Goal: Information Seeking & Learning: Learn about a topic

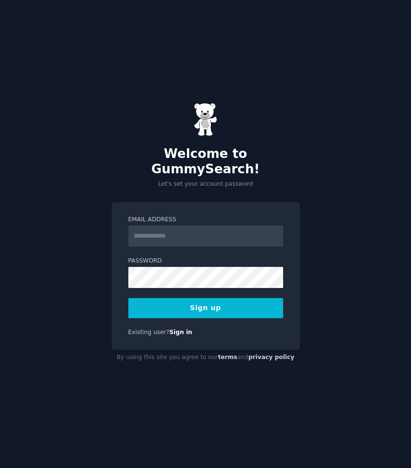
click at [152, 226] on input "Email Address" at bounding box center [205, 236] width 155 height 21
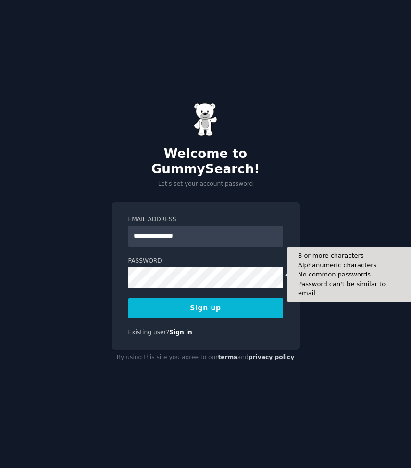
type input "**********"
click at [205, 300] on button "Sign up" at bounding box center [205, 308] width 155 height 20
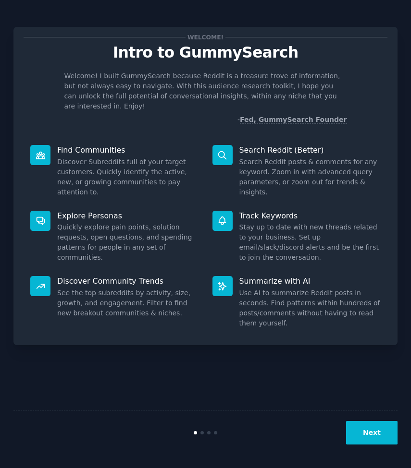
click at [369, 433] on button "Next" at bounding box center [371, 433] width 51 height 24
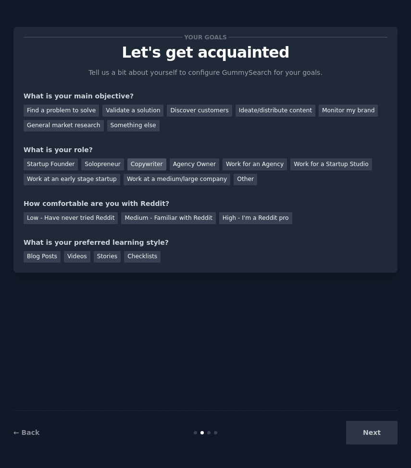
click at [133, 163] on div "Copywriter" at bounding box center [146, 165] width 39 height 12
click at [298, 161] on div "Work for a Startup Studio" at bounding box center [330, 165] width 81 height 12
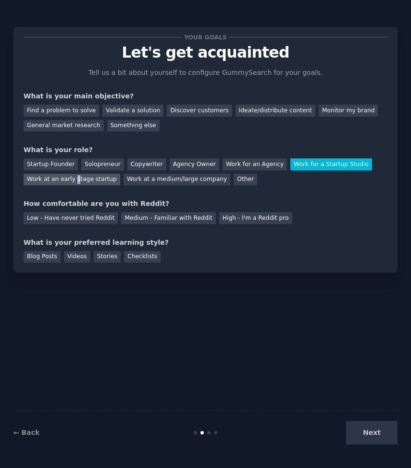
click at [75, 179] on div "Work at an early stage startup" at bounding box center [72, 180] width 97 height 12
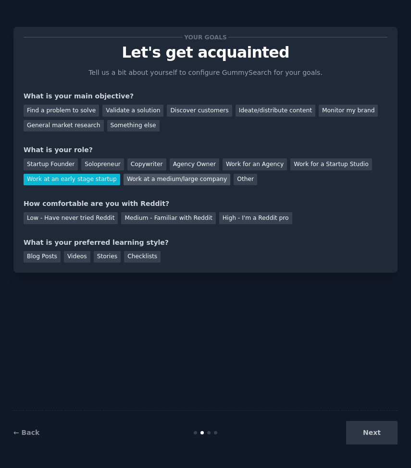
click at [192, 174] on div "Work at a medium/large company" at bounding box center [176, 180] width 107 height 12
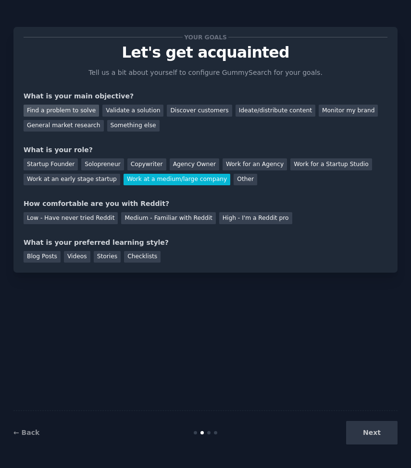
click at [66, 106] on div "Find a problem to solve" at bounding box center [61, 111] width 75 height 12
click at [49, 126] on div "General market research" at bounding box center [64, 126] width 80 height 12
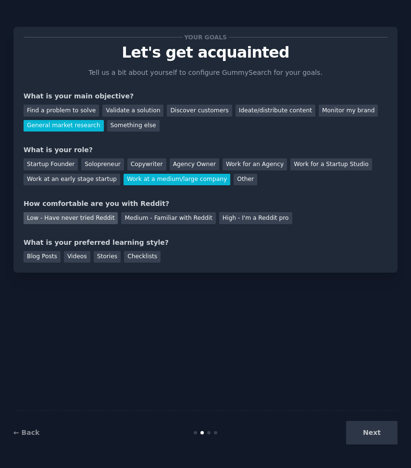
click at [87, 219] on div "Low - Have never tried Reddit" at bounding box center [71, 218] width 94 height 12
click at [69, 264] on div "Your goals Let's get acquainted Tell us a bit about yourself to configure Gummy…" at bounding box center [205, 150] width 384 height 246
click at [108, 264] on div "Your goals Let's get acquainted Tell us a bit about yourself to configure Gummy…" at bounding box center [205, 150] width 384 height 246
click at [107, 256] on div "Stories" at bounding box center [107, 257] width 27 height 12
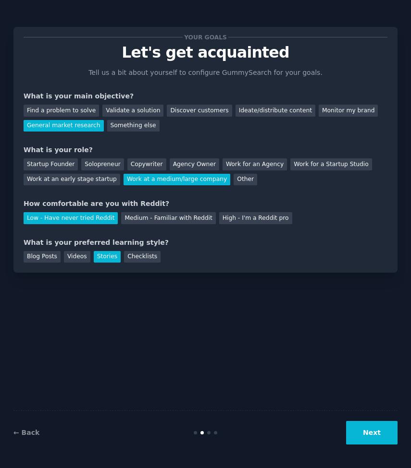
click at [361, 429] on button "Next" at bounding box center [371, 433] width 51 height 24
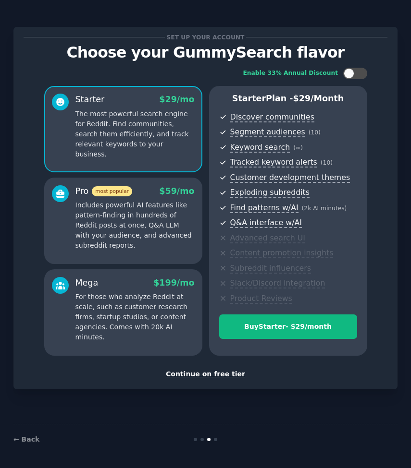
click at [209, 372] on div "Continue on free tier" at bounding box center [206, 374] width 364 height 10
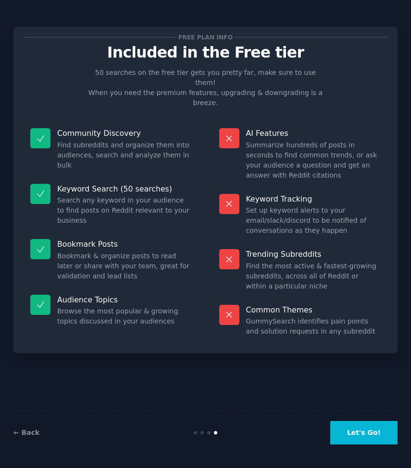
click at [359, 443] on button "Let's Go!" at bounding box center [363, 433] width 67 height 24
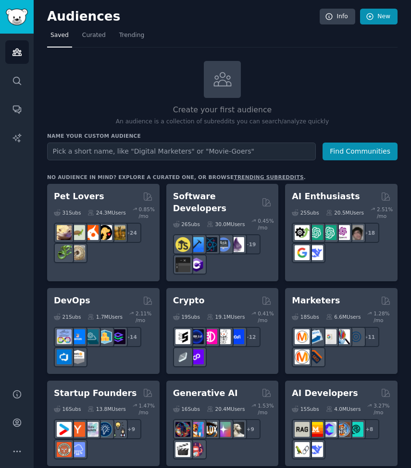
click at [381, 18] on link "New" at bounding box center [378, 17] width 37 height 16
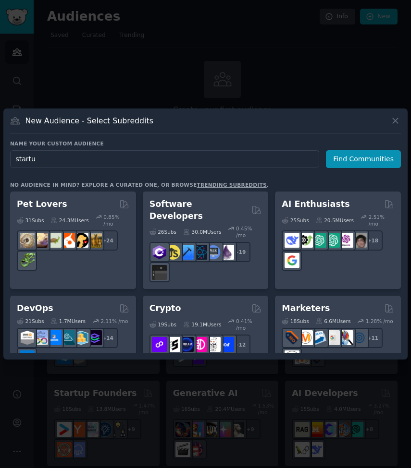
type input "startup"
click at [365, 159] on button "Find Communities" at bounding box center [363, 159] width 75 height 18
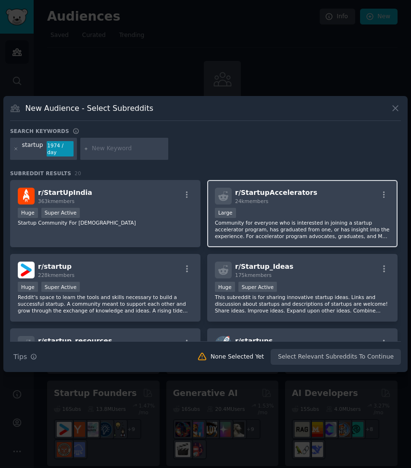
click at [287, 220] on p "Community for everyone who is interested in joining a startup accelerator progr…" at bounding box center [302, 230] width 175 height 20
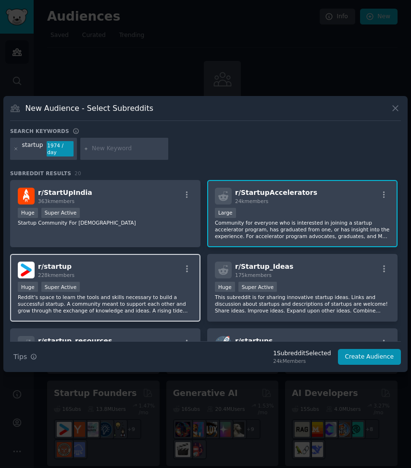
click at [138, 297] on p "Reddit's space to learn the tools and skills necessary to build a successful st…" at bounding box center [105, 304] width 175 height 20
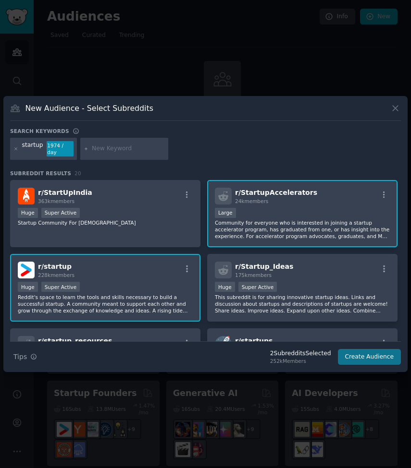
click at [362, 357] on button "Create Audience" at bounding box center [369, 357] width 63 height 16
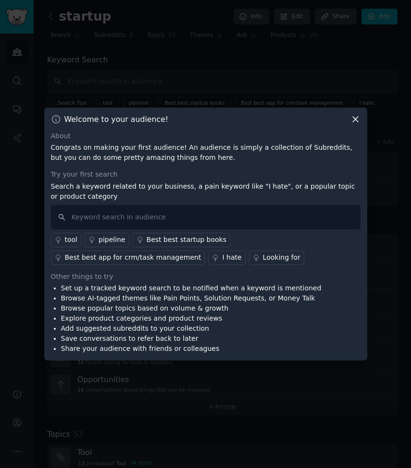
click at [355, 116] on icon at bounding box center [355, 119] width 10 height 10
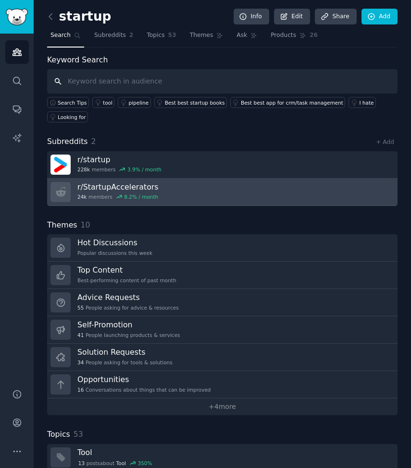
scroll to position [23, 0]
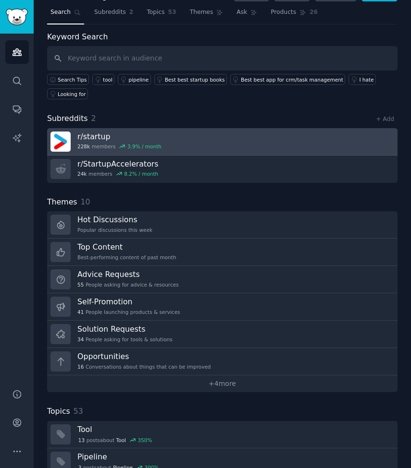
click at [215, 146] on link "r/ startup 228k members 3.9 % / month" at bounding box center [222, 141] width 350 height 27
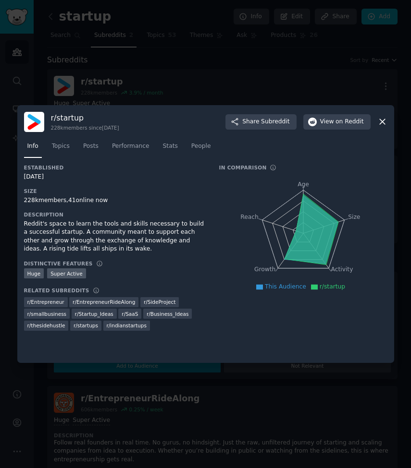
click at [376, 125] on div "r/ startup 228k members since [DATE] Share Subreddit View on Reddit" at bounding box center [205, 122] width 363 height 20
click at [385, 121] on icon at bounding box center [382, 122] width 10 height 10
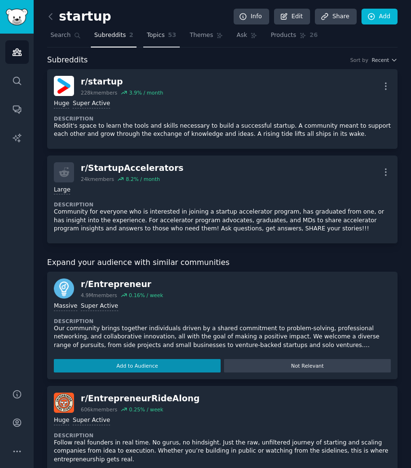
click at [155, 42] on link "Topics 53" at bounding box center [161, 38] width 36 height 20
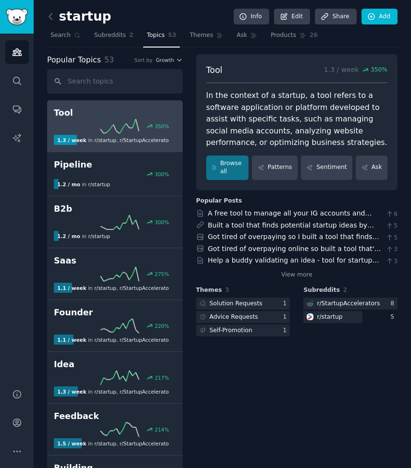
click at [111, 108] on h2 "Tool" at bounding box center [115, 113] width 122 height 12
click at [102, 112] on h2 "Tool" at bounding box center [115, 113] width 122 height 12
click at [229, 170] on link "Browse all" at bounding box center [227, 168] width 43 height 25
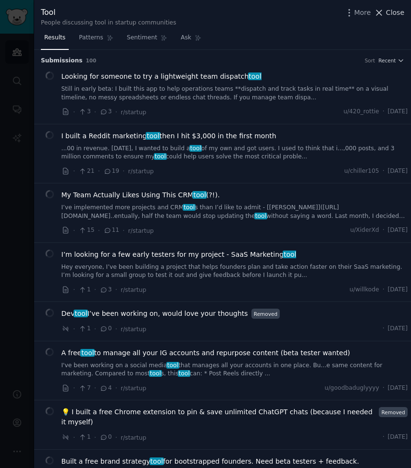
click at [390, 15] on span "Close" at bounding box center [395, 13] width 18 height 10
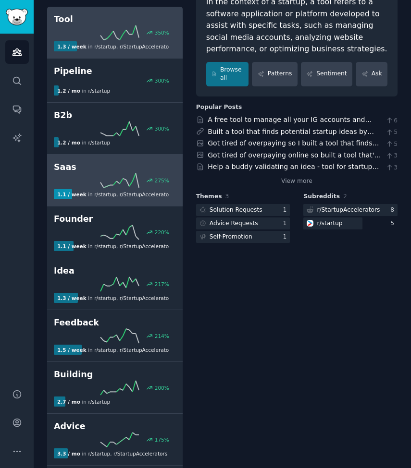
scroll to position [95, 0]
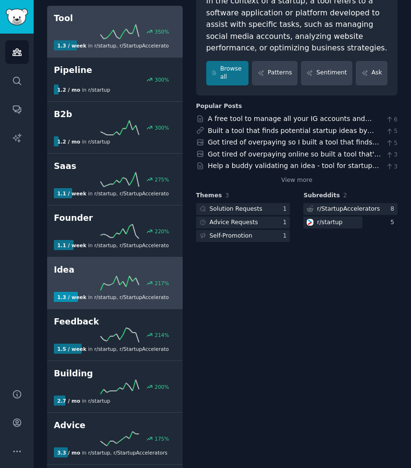
click at [120, 284] on icon at bounding box center [119, 283] width 38 height 14
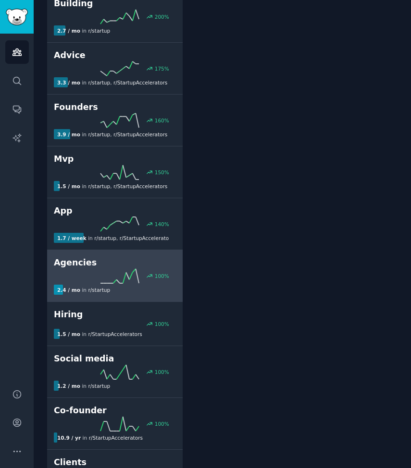
scroll to position [624, 0]
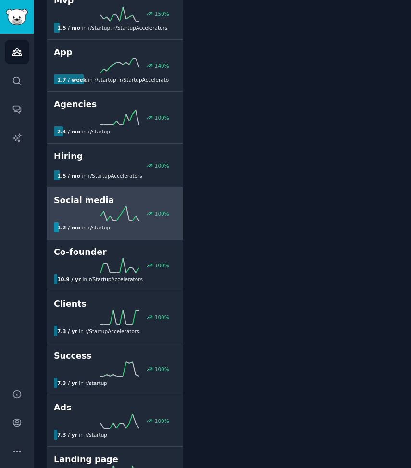
click at [111, 227] on div "1.2 / mo in r/ startup" at bounding box center [111, 227] width 115 height 10
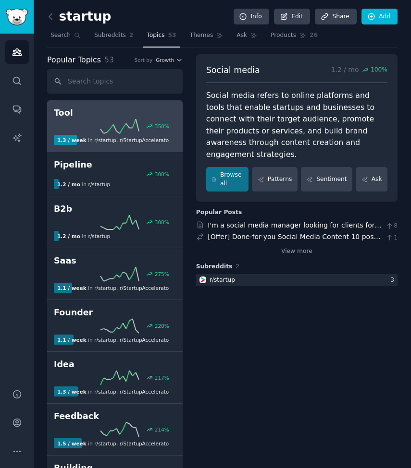
click at [108, 116] on h2 "Tool" at bounding box center [115, 113] width 122 height 12
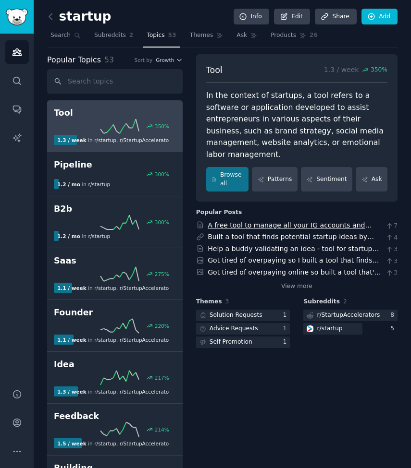
click at [260, 221] on link "A free tool to manage all your IG accounts and repurpose content (beta tester w…" at bounding box center [290, 230] width 164 height 18
click at [295, 275] on div "Tool 1.3 / week 350 % In the context of startups, a tool refers to a software o…" at bounding box center [296, 249] width 201 height 83
click at [117, 26] on div "startup Info Edit Share Add" at bounding box center [222, 19] width 350 height 20
click at [117, 32] on span "Subreddits" at bounding box center [110, 35] width 32 height 9
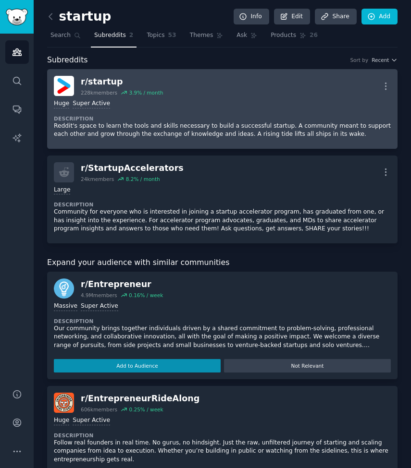
click at [118, 100] on div "Huge Super Active" at bounding box center [222, 103] width 337 height 9
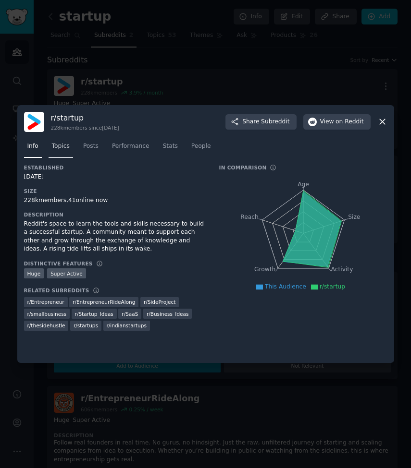
click at [60, 143] on span "Topics" at bounding box center [61, 146] width 18 height 9
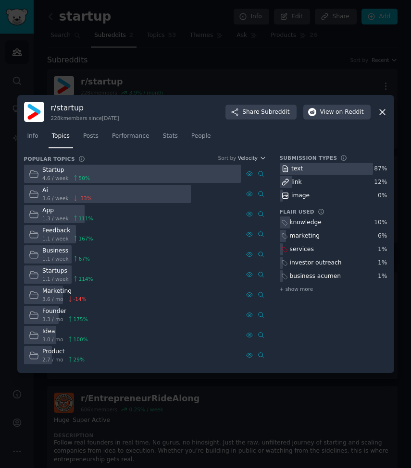
click at [114, 175] on div at bounding box center [132, 174] width 217 height 19
click at [54, 171] on div "Startup" at bounding box center [66, 170] width 48 height 9
click at [35, 174] on icon at bounding box center [34, 174] width 10 height 10
click at [90, 132] on link "Posts" at bounding box center [91, 139] width 22 height 20
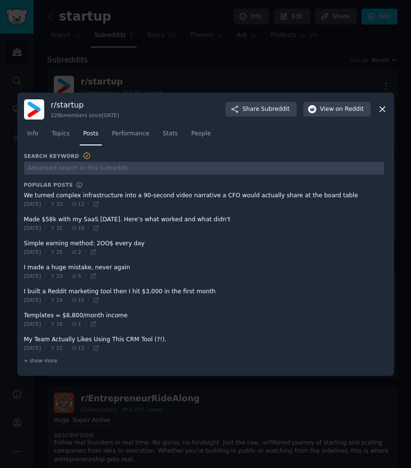
click at [143, 198] on span at bounding box center [204, 200] width 360 height 24
click at [82, 198] on span at bounding box center [204, 200] width 360 height 24
click at [40, 198] on span at bounding box center [204, 200] width 360 height 24
click at [44, 215] on span at bounding box center [204, 224] width 360 height 24
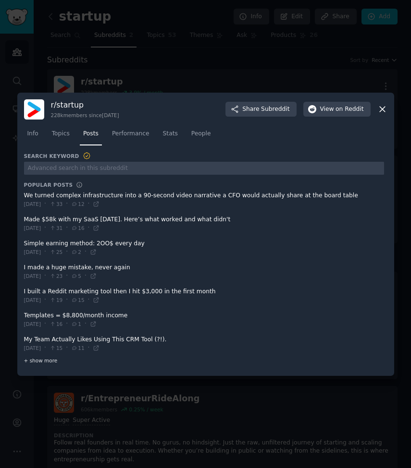
click at [35, 360] on span "+ show more" at bounding box center [41, 360] width 34 height 7
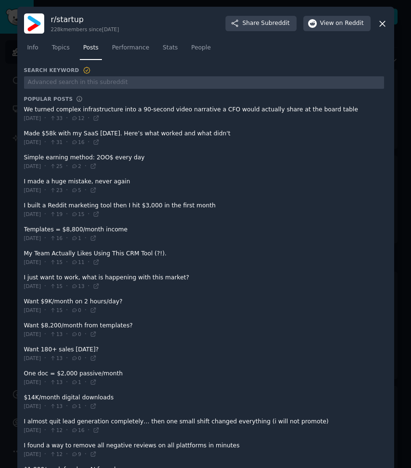
click at [41, 355] on span "[DATE]" at bounding box center [32, 358] width 17 height 7
click at [42, 345] on span at bounding box center [204, 355] width 360 height 24
click at [45, 323] on span at bounding box center [204, 331] width 360 height 24
click at [39, 307] on span "[DATE]" at bounding box center [32, 310] width 17 height 7
click at [38, 276] on span at bounding box center [204, 282] width 360 height 24
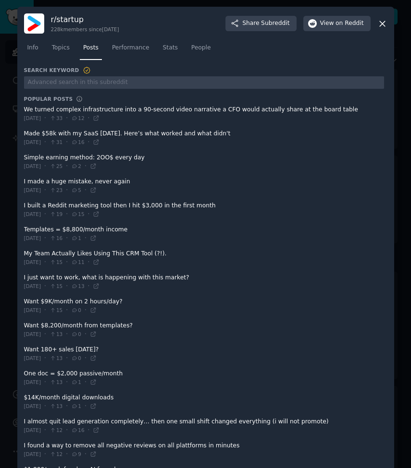
click at [37, 250] on span at bounding box center [204, 258] width 360 height 24
click at [35, 231] on span at bounding box center [204, 234] width 360 height 24
click at [56, 144] on icon at bounding box center [52, 142] width 7 height 5
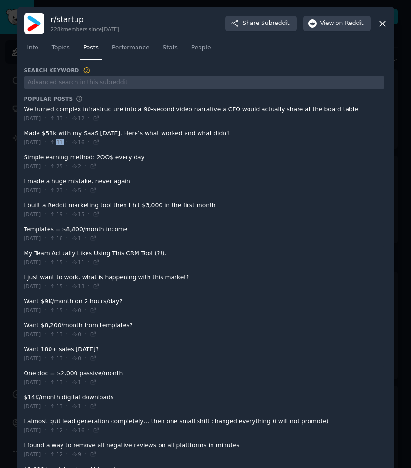
click at [56, 144] on icon at bounding box center [52, 142] width 7 height 5
click at [123, 43] on link "Performance" at bounding box center [131, 50] width 44 height 20
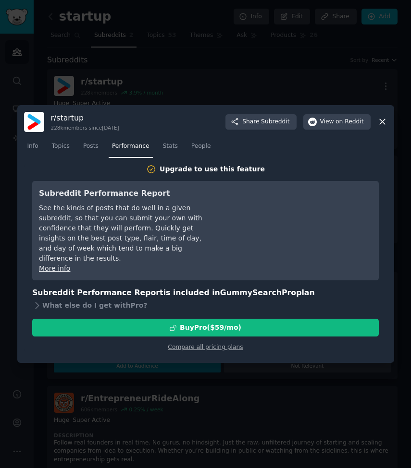
click at [112, 66] on div at bounding box center [205, 234] width 411 height 468
